Goal: Information Seeking & Learning: Learn about a topic

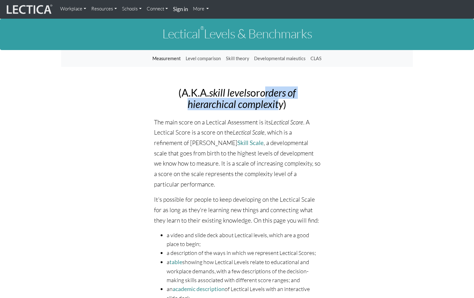
drag, startPoint x: 265, startPoint y: 94, endPoint x: 281, endPoint y: 107, distance: 20.7
click at [281, 107] on icon "orders of hierarchical complexity" at bounding box center [241, 97] width 108 height 23
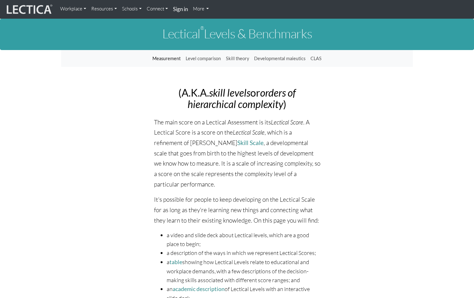
click at [281, 107] on icon "orders of hierarchical complexity" at bounding box center [241, 97] width 108 height 23
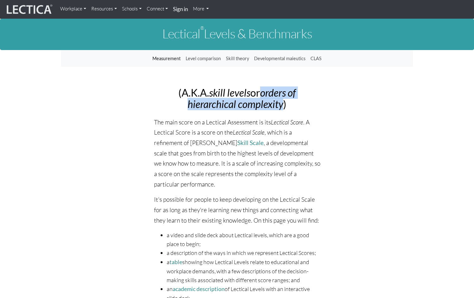
drag, startPoint x: 263, startPoint y: 94, endPoint x: 284, endPoint y: 106, distance: 24.2
click at [284, 106] on h2 "(A.K.A. skill levels or orders of hierarchical complexity )" at bounding box center [237, 98] width 166 height 22
copy icon "orders of hierarchical complexity"
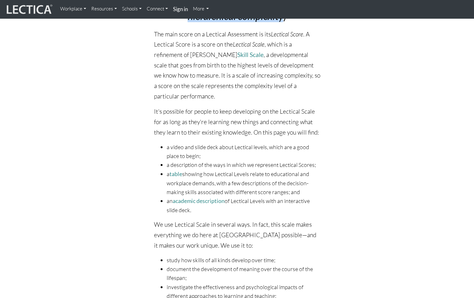
scroll to position [90, 0]
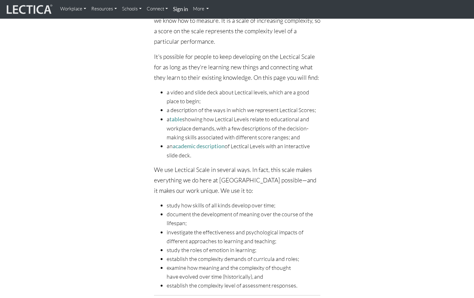
scroll to position [143, 0]
click at [210, 147] on link "academic description" at bounding box center [199, 145] width 52 height 7
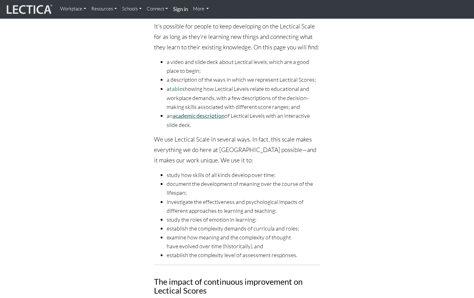
scroll to position [180, 0]
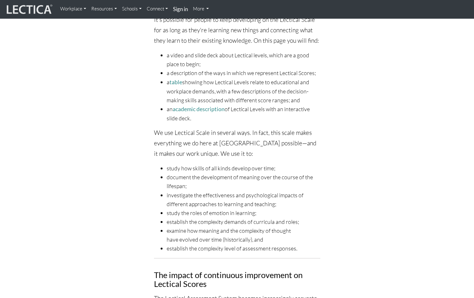
click at [260, 111] on li "an academic description of Lectical Levels with an interactive slide deck." at bounding box center [244, 113] width 154 height 18
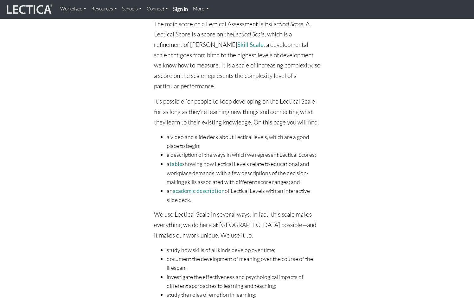
scroll to position [0, 0]
